Goal: Task Accomplishment & Management: Complete application form

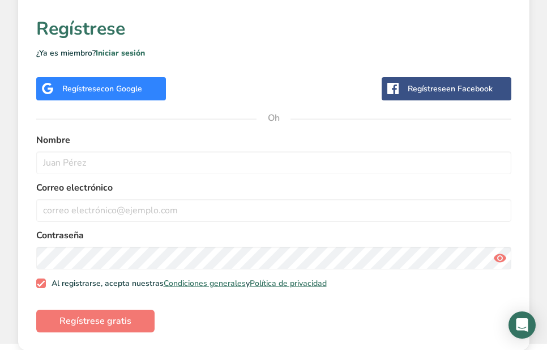
scroll to position [401, 0]
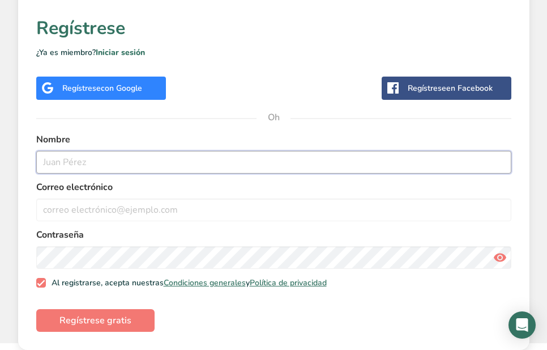
click at [190, 167] on input "text" at bounding box center [273, 162] width 475 height 23
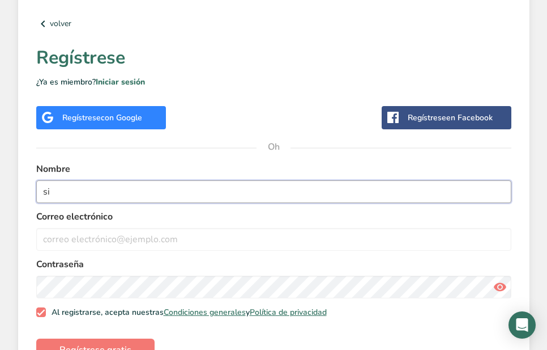
scroll to position [345, 0]
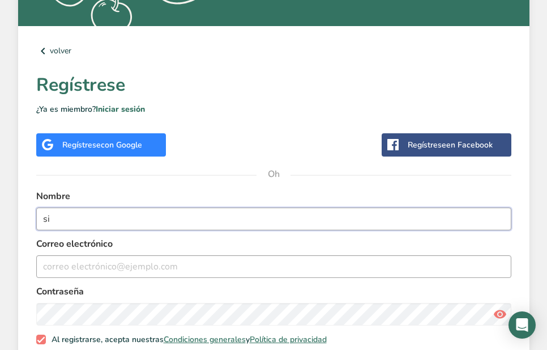
type input "si"
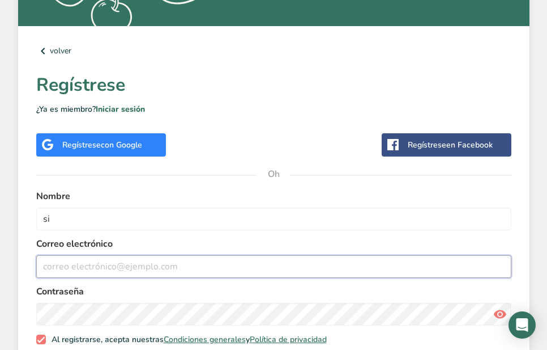
click at [185, 265] on input "email" at bounding box center [273, 266] width 475 height 23
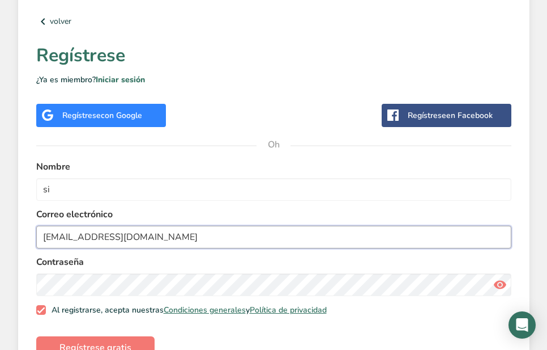
scroll to position [401, 0]
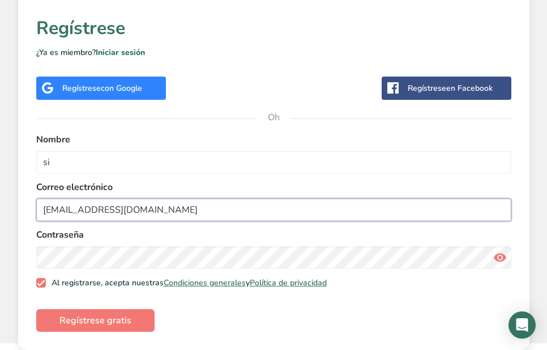
type input "[EMAIL_ADDRESS][DOMAIN_NAME]"
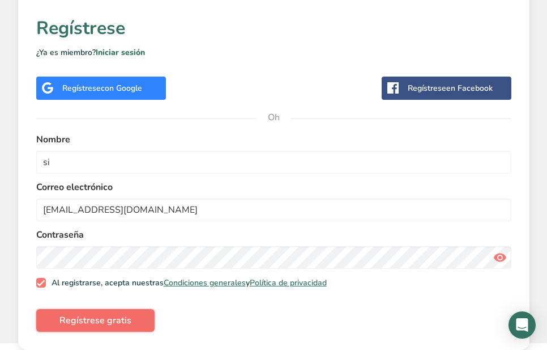
click at [112, 319] on font "Regístrese gratis" at bounding box center [95, 320] width 72 height 12
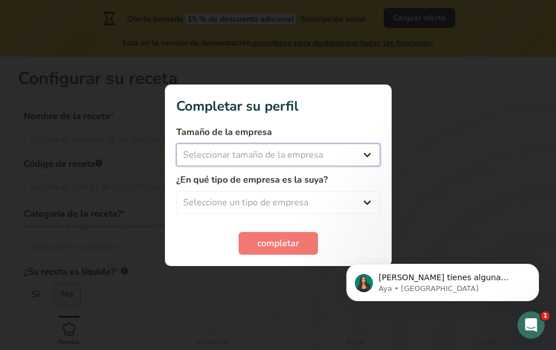
click at [280, 156] on select "Seleccionar tamaño de la empresa Menos de 10 empleados De 10 a 50 empleados De …" at bounding box center [278, 154] width 204 height 23
select select "1"
click at [176, 143] on select "Seleccionar tamaño de la empresa Menos de 10 empleados De 10 a 50 empleados De …" at bounding box center [278, 154] width 204 height 23
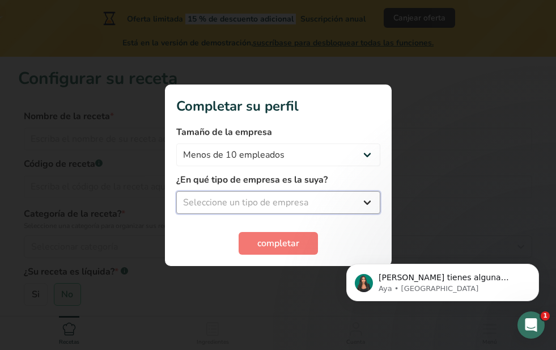
click at [331, 194] on select "Seleccione un tipo de empresa Fabricante de alimentos envasados Restaurante y c…" at bounding box center [278, 202] width 204 height 23
click at [326, 201] on select "Seleccione un tipo de empresa Fabricante de alimentos envasados Restaurante y c…" at bounding box center [278, 202] width 204 height 23
select select "8"
click at [176, 191] on select "Seleccione un tipo de empresa Fabricante de alimentos envasados Restaurante y c…" at bounding box center [278, 202] width 204 height 23
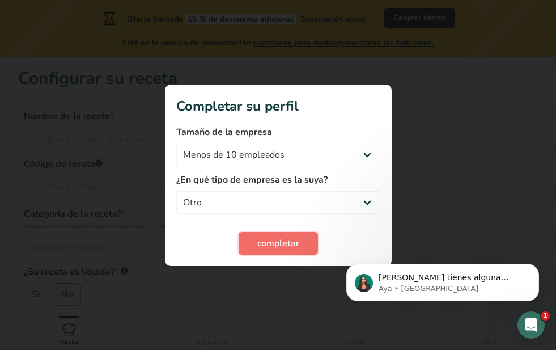
click at [288, 244] on font "completar" at bounding box center [278, 243] width 42 height 12
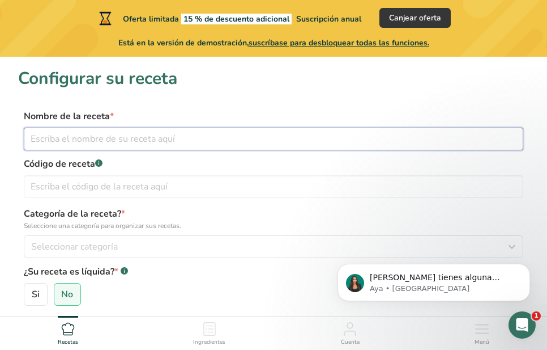
click at [116, 137] on input "text" at bounding box center [274, 138] width 500 height 23
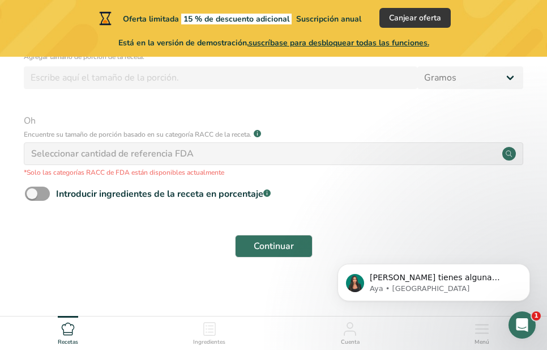
scroll to position [431, 0]
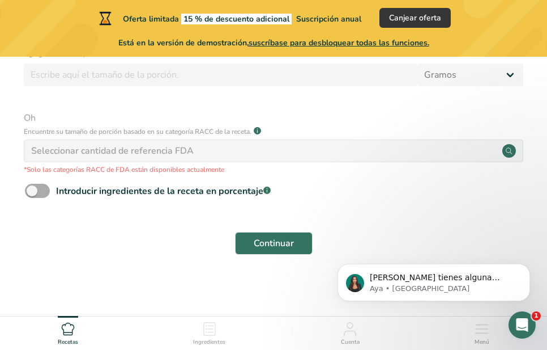
click at [44, 191] on span at bounding box center [37, 191] width 25 height 14
click at [32, 191] on input "Introducir ingredientes de la receta en porcentaje .a-a{fill:#347362;}.b-a{fill…" at bounding box center [28, 190] width 7 height 7
checkbox input "true"
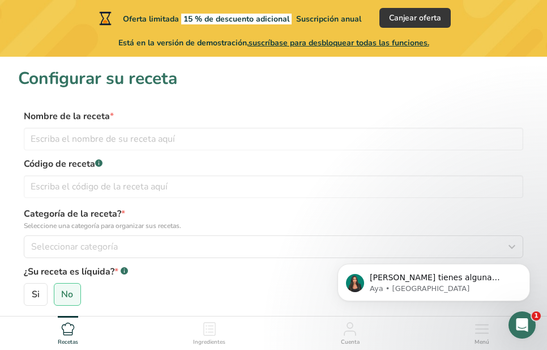
scroll to position [57, 0]
